Goal: Task Accomplishment & Management: Manage account settings

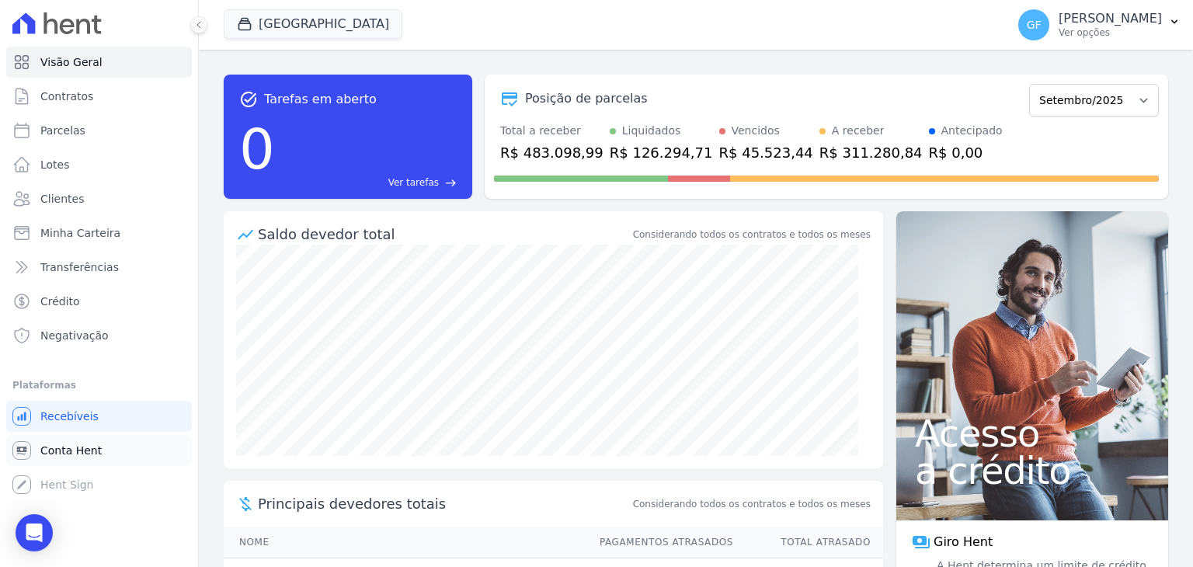
click at [68, 455] on span "Conta Hent" at bounding box center [70, 451] width 61 height 16
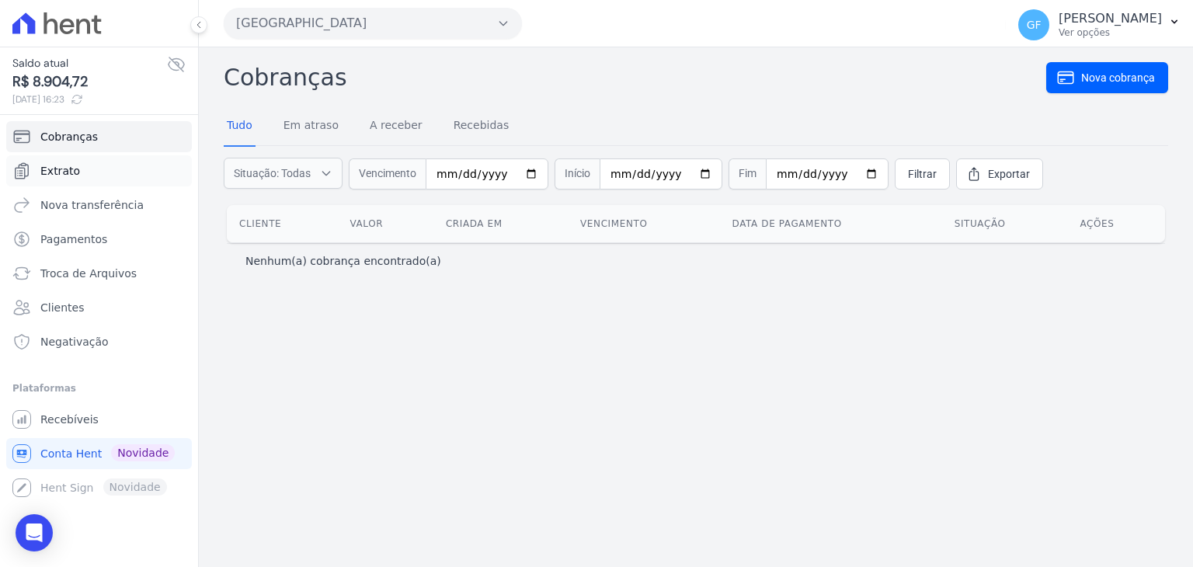
click at [59, 168] on span "Extrato" at bounding box center [60, 171] width 40 height 16
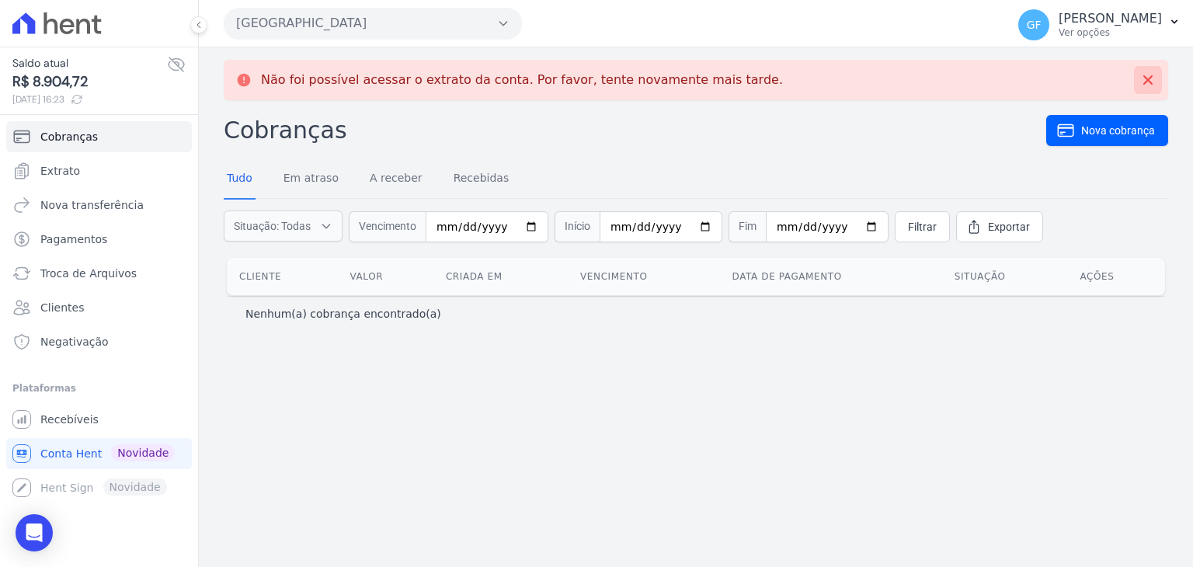
click at [1154, 85] on icon at bounding box center [1148, 80] width 16 height 16
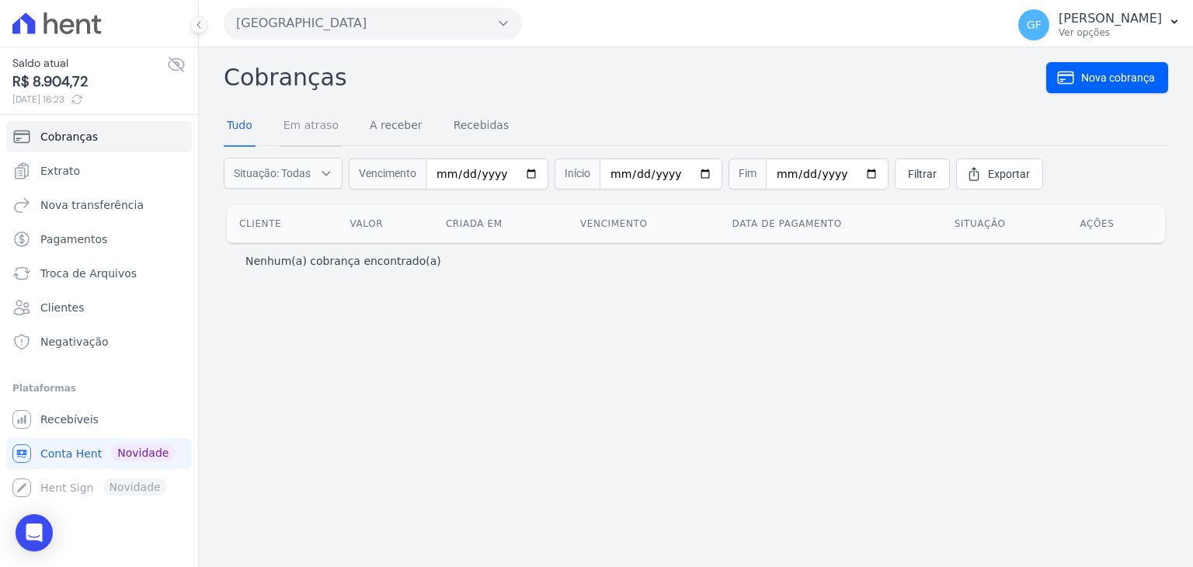
click at [301, 131] on link "Em atraso" at bounding box center [310, 126] width 61 height 40
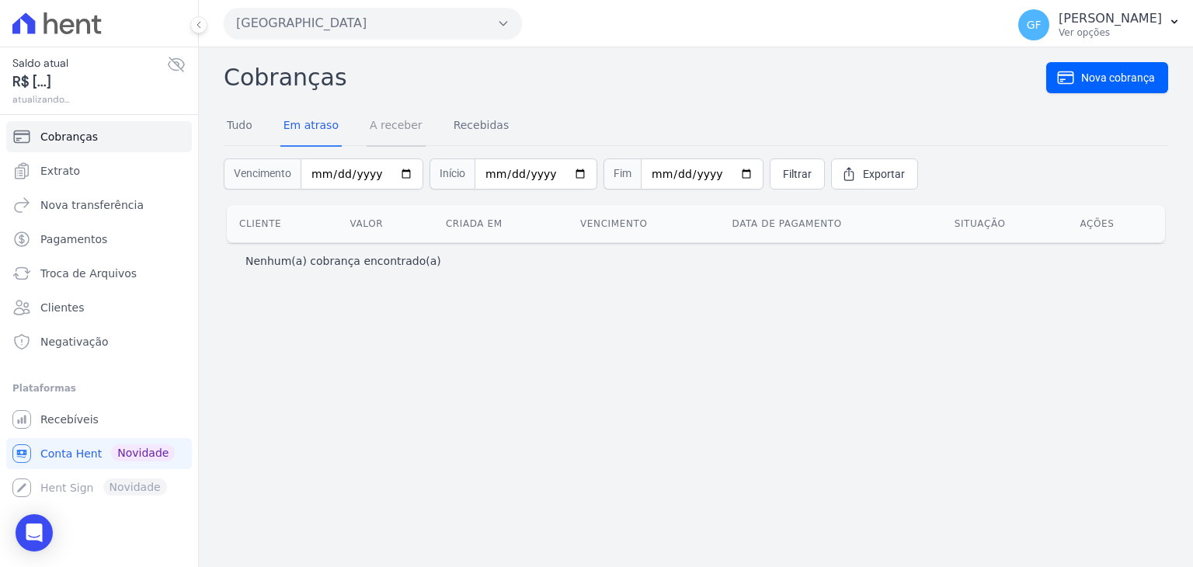
click at [380, 124] on link "A receber" at bounding box center [396, 126] width 59 height 40
click at [451, 119] on link "Recebidas" at bounding box center [482, 126] width 62 height 40
